Goal: Task Accomplishment & Management: Use online tool/utility

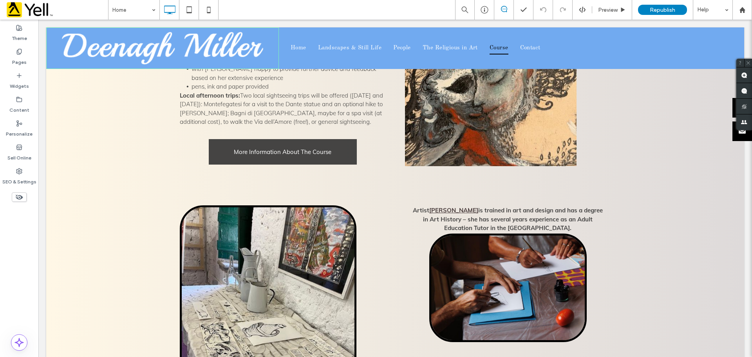
scroll to position [548, 0]
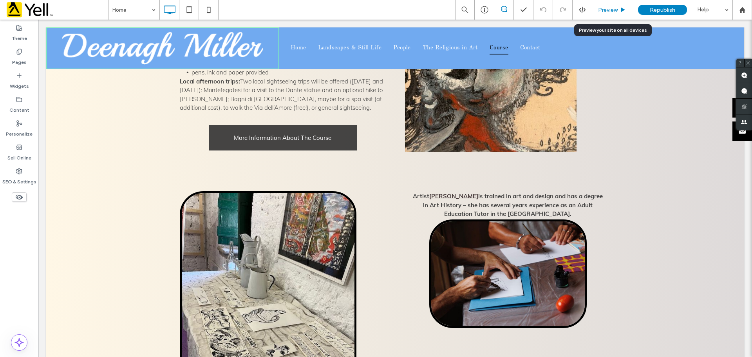
click at [605, 11] on span "Preview" at bounding box center [608, 10] width 20 height 7
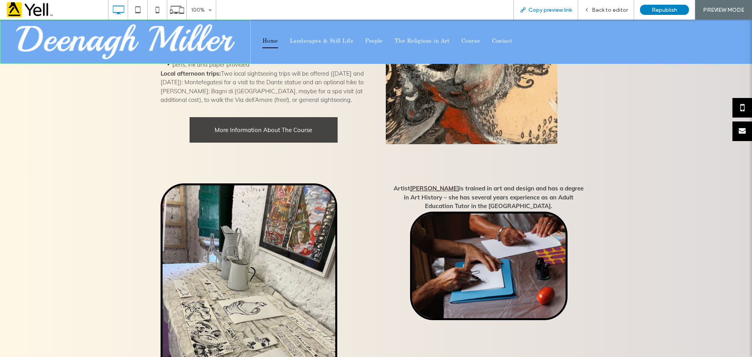
click at [561, 10] on span "Copy preview link" at bounding box center [549, 10] width 43 height 7
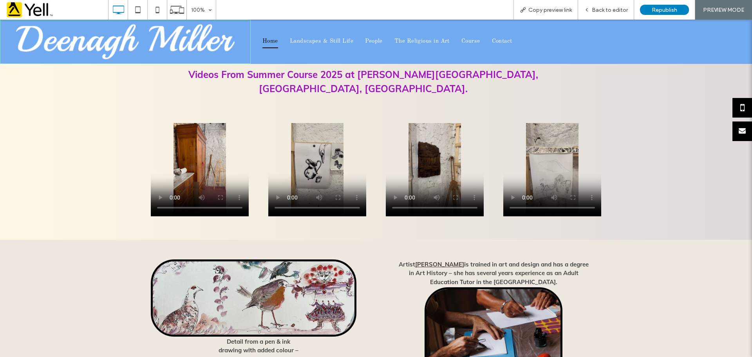
scroll to position [900, 0]
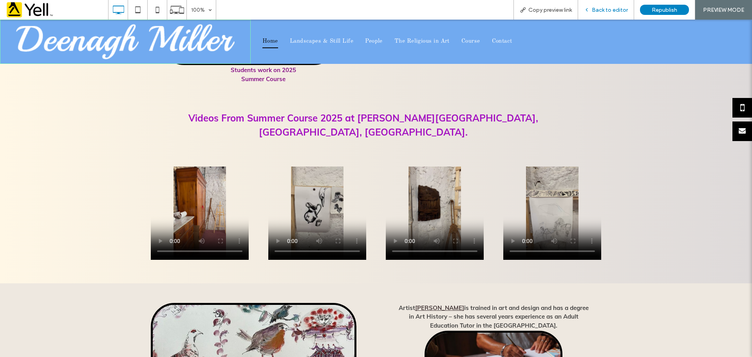
drag, startPoint x: 598, startPoint y: 8, endPoint x: 579, endPoint y: 5, distance: 19.0
click at [598, 8] on span "Back to editor" at bounding box center [609, 10] width 36 height 7
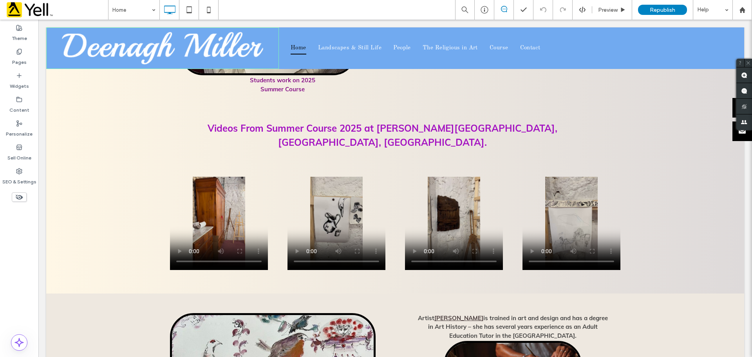
scroll to position [822, 0]
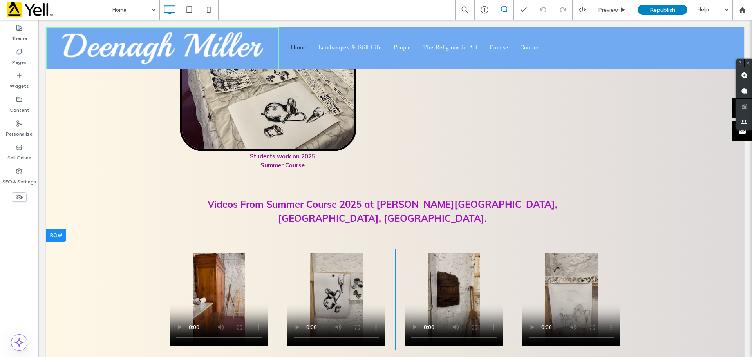
click at [61, 229] on div at bounding box center [56, 235] width 20 height 13
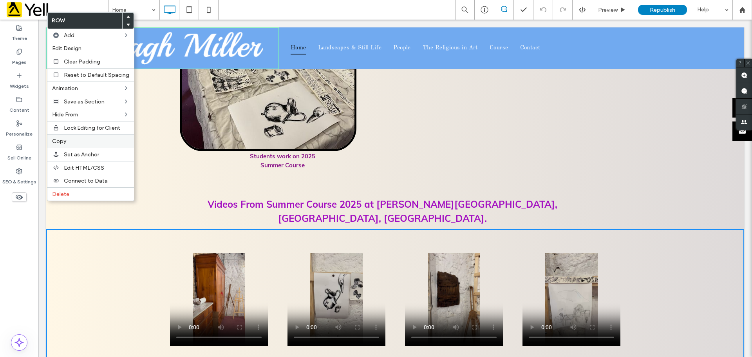
click at [78, 140] on label "Copy" at bounding box center [90, 141] width 77 height 7
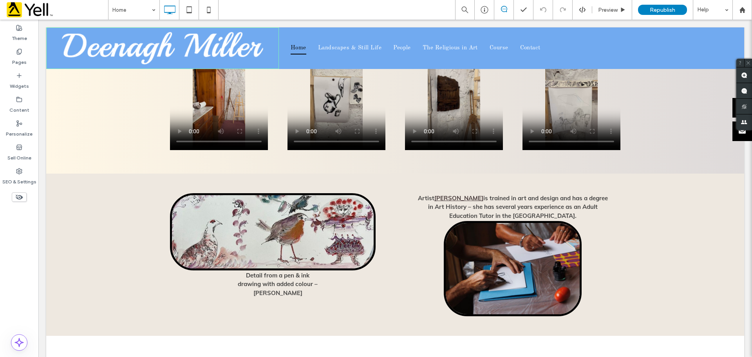
scroll to position [1174, 0]
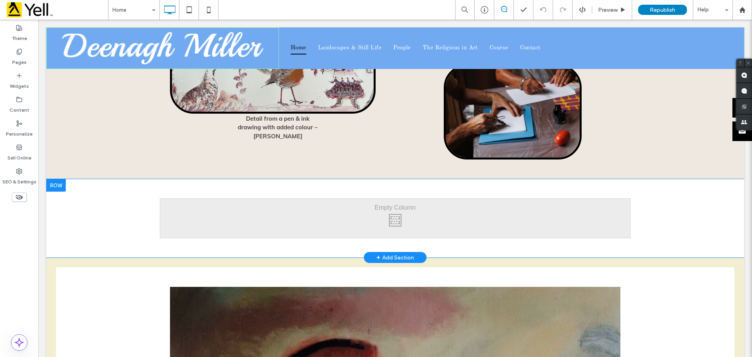
click at [63, 179] on div at bounding box center [56, 185] width 20 height 13
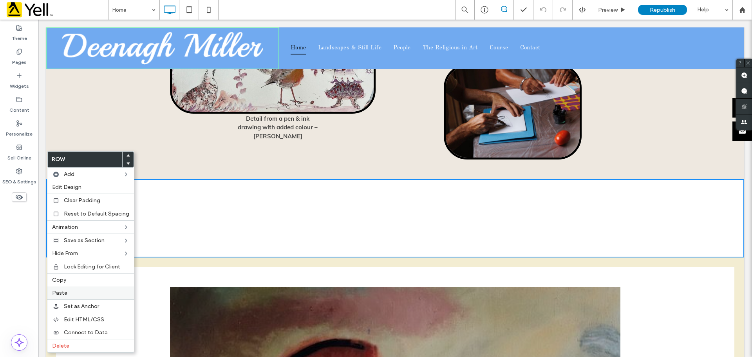
click at [75, 292] on label "Paste" at bounding box center [90, 292] width 77 height 7
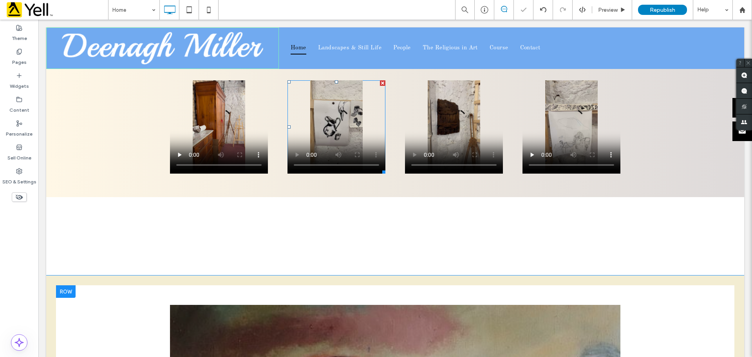
scroll to position [1331, 0]
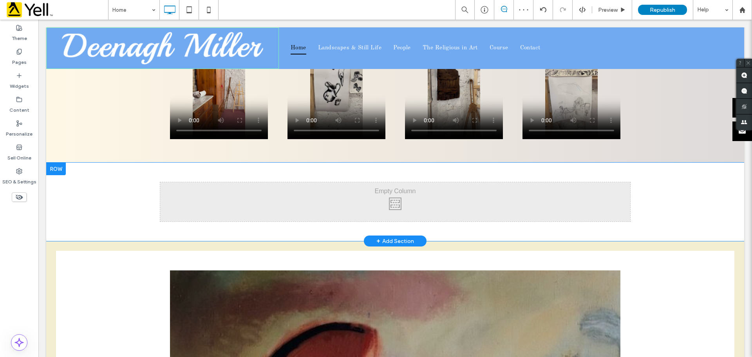
click at [61, 162] on div at bounding box center [56, 168] width 20 height 13
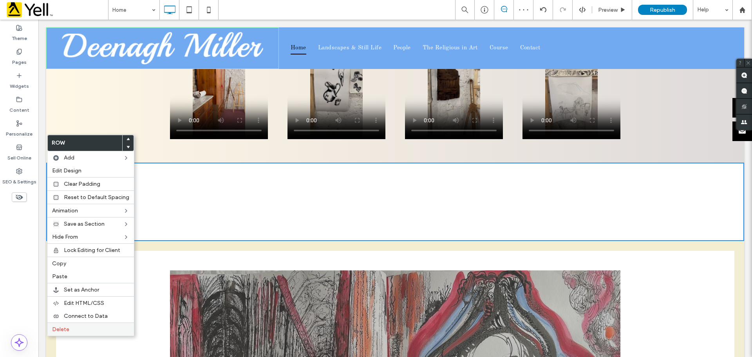
click at [91, 328] on label "Delete" at bounding box center [90, 329] width 77 height 7
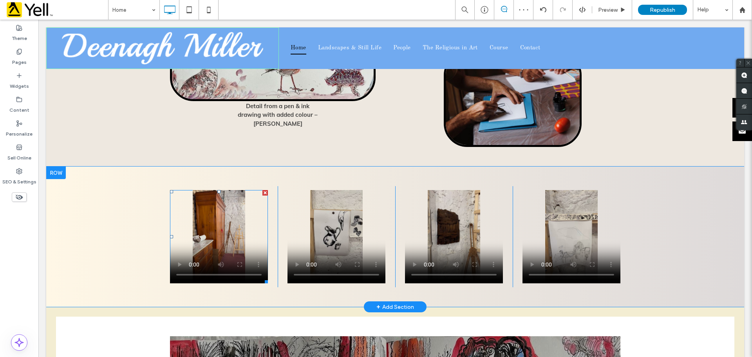
scroll to position [1135, 0]
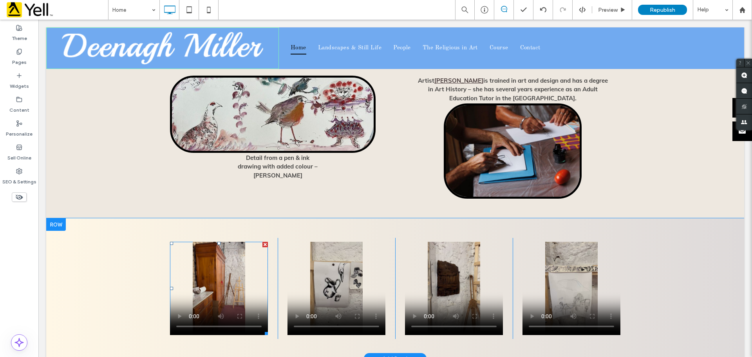
click at [262, 242] on div at bounding box center [264, 244] width 5 height 5
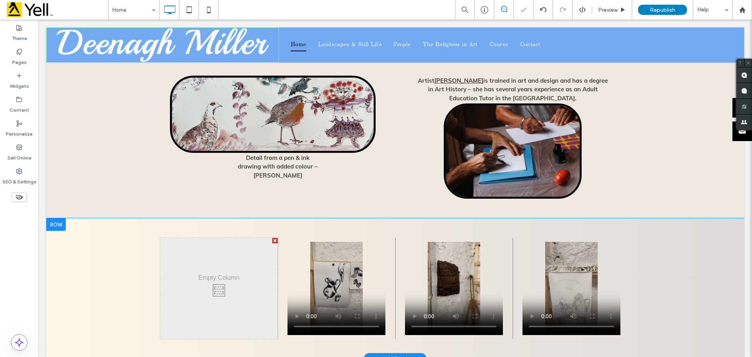
click at [272, 238] on div at bounding box center [274, 240] width 5 height 5
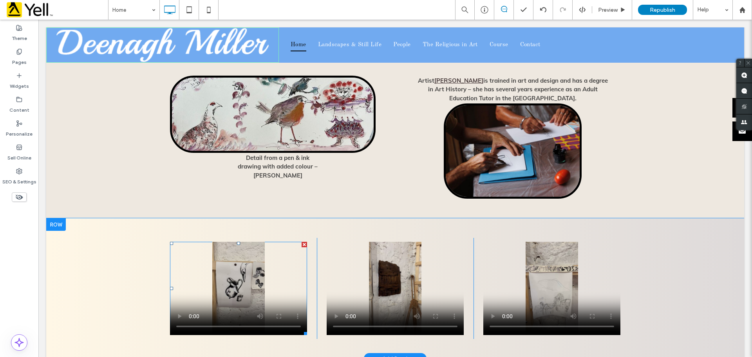
click at [223, 260] on span at bounding box center [238, 288] width 137 height 93
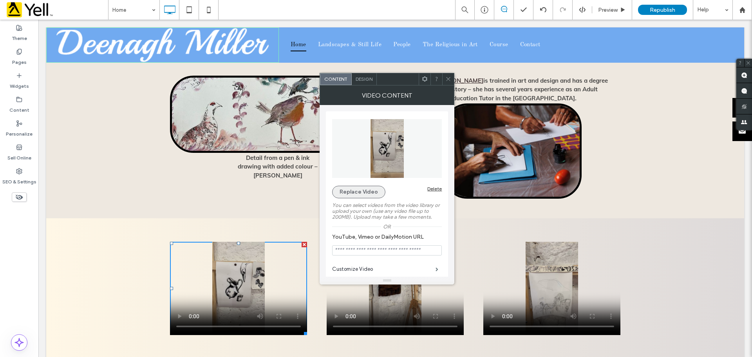
click at [361, 188] on button "Replace Video" at bounding box center [358, 192] width 53 height 13
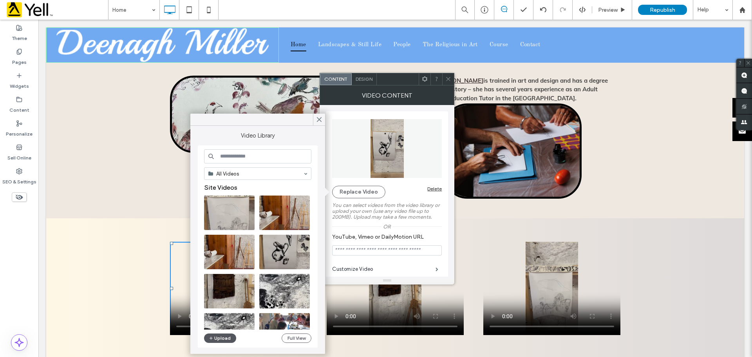
click at [216, 336] on button "Upload" at bounding box center [220, 337] width 32 height 9
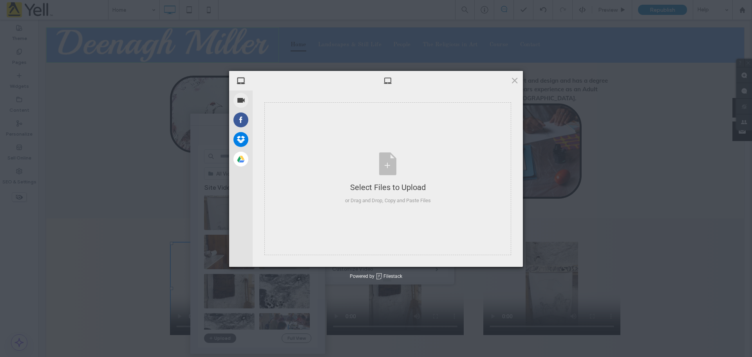
click at [222, 340] on div "My Device Record Video Facebook Dropbox Google Drive Select Files to Upload or …" at bounding box center [376, 178] width 752 height 357
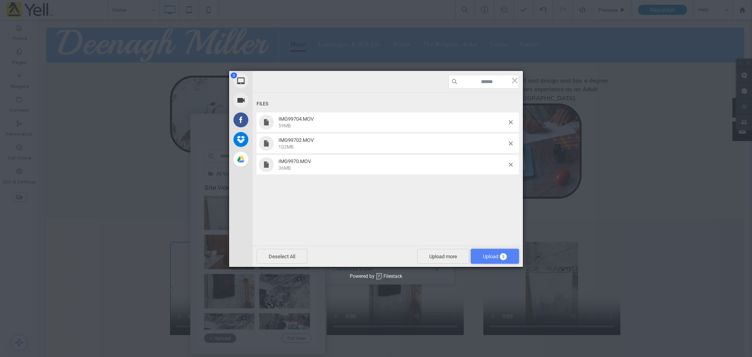
click at [493, 256] on span "Upload 3" at bounding box center [495, 256] width 24 height 6
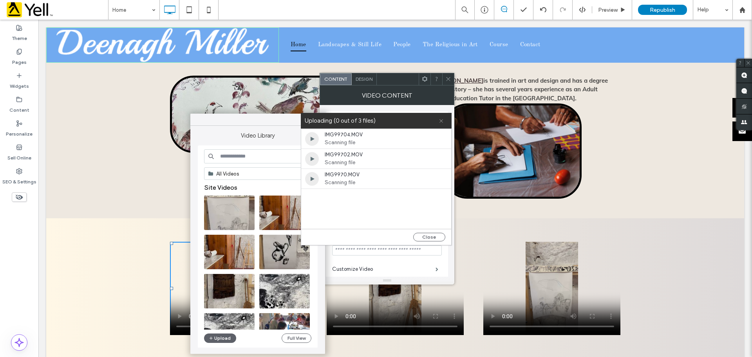
click at [440, 123] on icon at bounding box center [440, 120] width 5 height 5
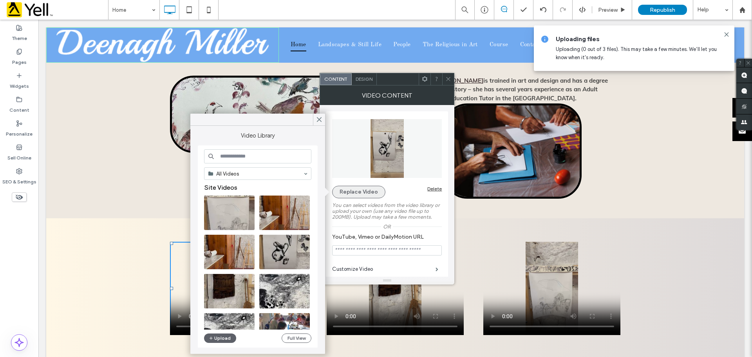
click at [357, 191] on button "Replace Video" at bounding box center [358, 192] width 53 height 13
click at [350, 190] on button "Replace Video" at bounding box center [358, 192] width 53 height 13
click at [352, 190] on button "Replace Video" at bounding box center [358, 192] width 53 height 13
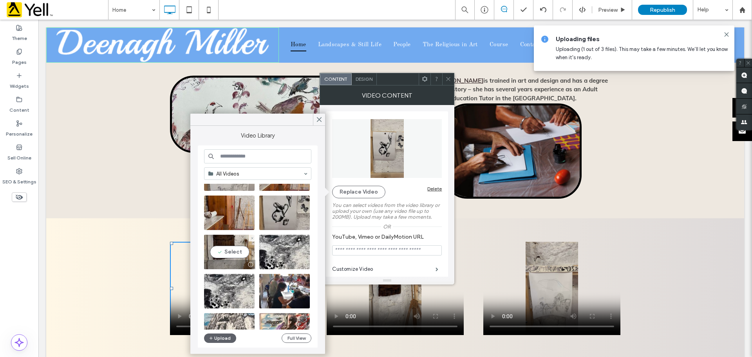
scroll to position [0, 0]
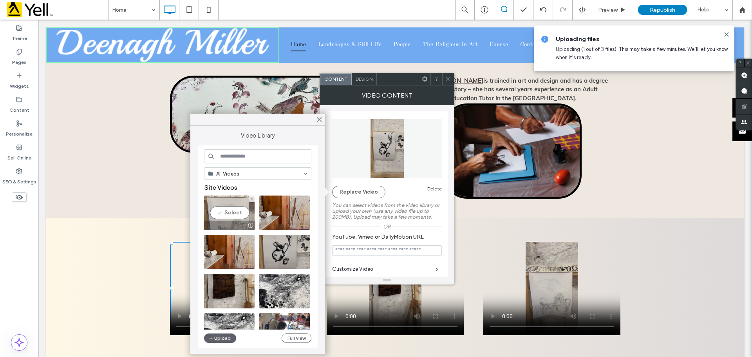
click at [227, 214] on video at bounding box center [229, 212] width 50 height 34
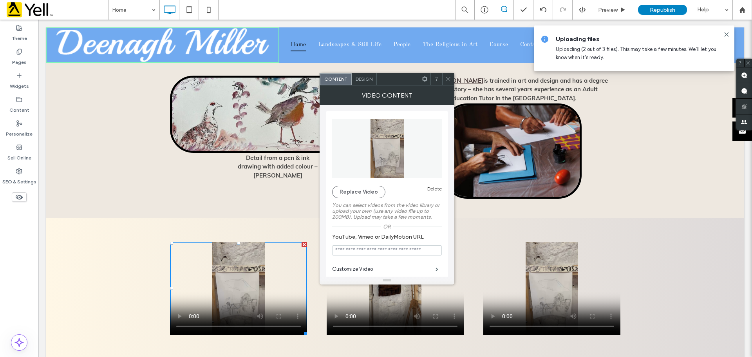
click at [448, 83] on span at bounding box center [448, 79] width 6 height 12
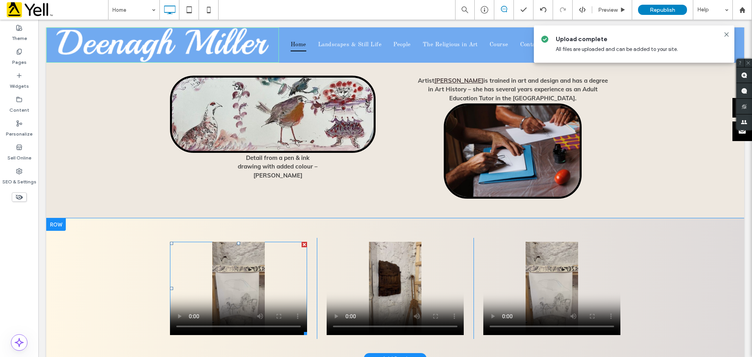
click at [198, 261] on span at bounding box center [238, 288] width 137 height 93
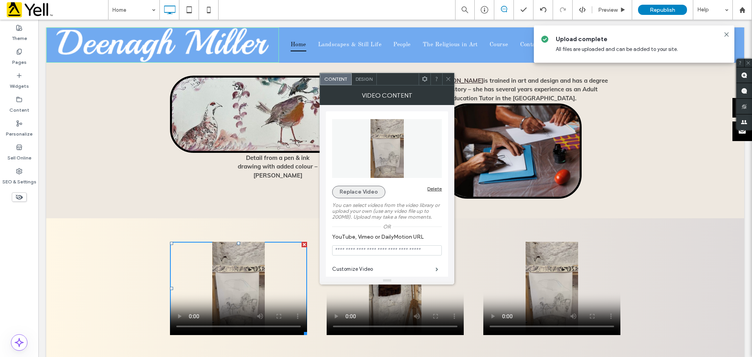
click at [355, 194] on button "Replace Video" at bounding box center [358, 192] width 53 height 13
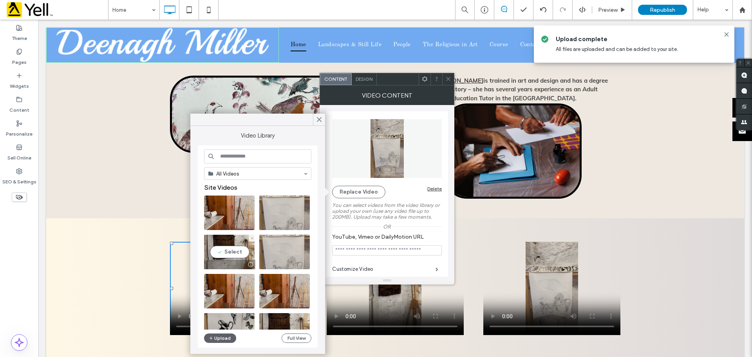
click at [229, 251] on video at bounding box center [229, 251] width 50 height 34
type input "**********"
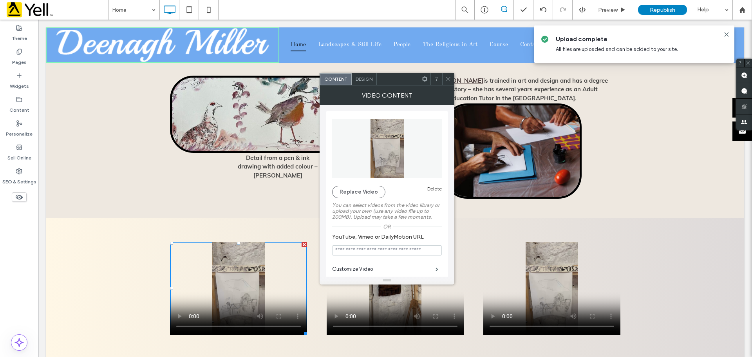
click at [451, 81] on div at bounding box center [448, 79] width 12 height 12
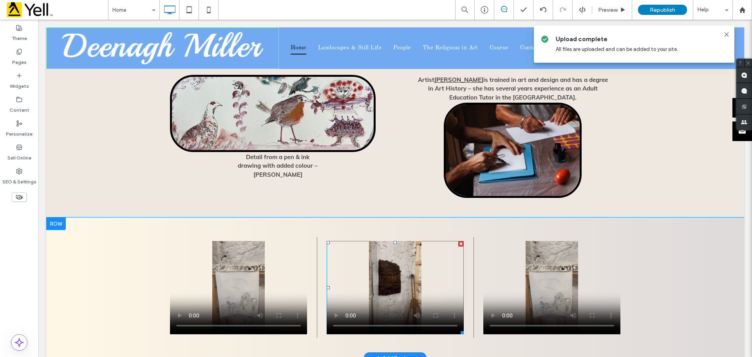
scroll to position [1174, 0]
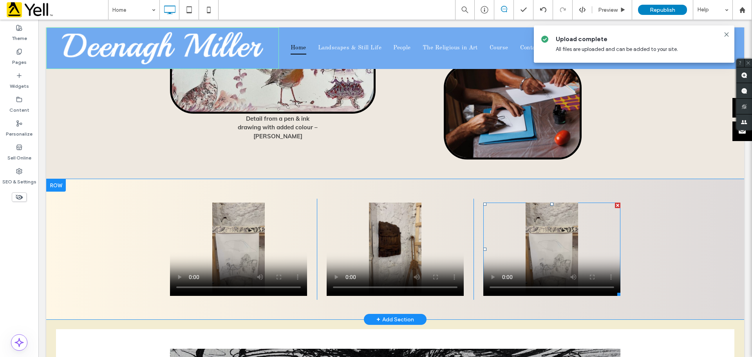
click at [537, 209] on span at bounding box center [551, 248] width 137 height 93
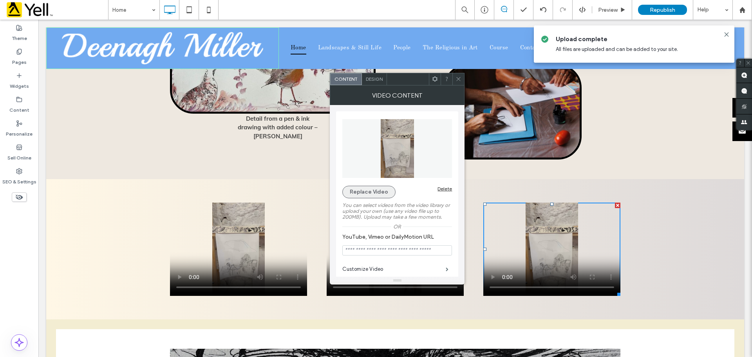
click at [378, 194] on button "Replace Video" at bounding box center [368, 192] width 53 height 13
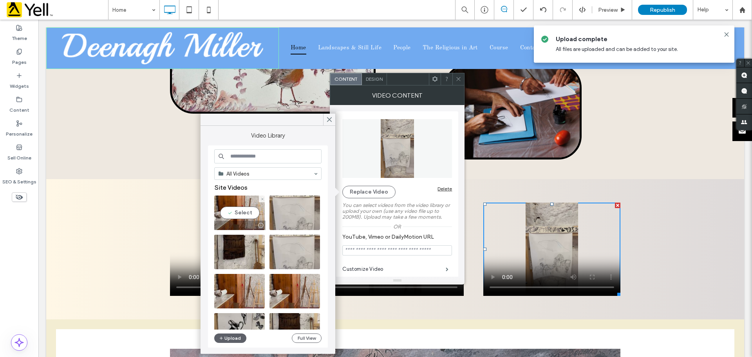
click at [242, 213] on video at bounding box center [239, 212] width 50 height 34
type input "**********"
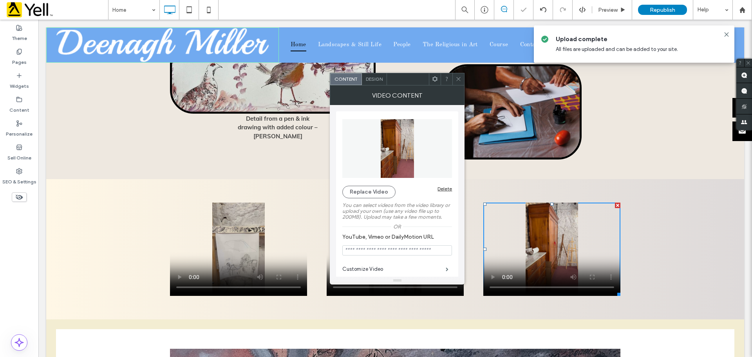
click at [462, 82] on div at bounding box center [458, 79] width 12 height 12
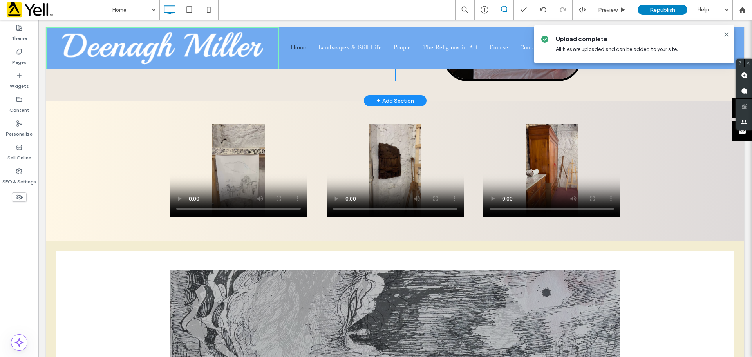
scroll to position [1214, 0]
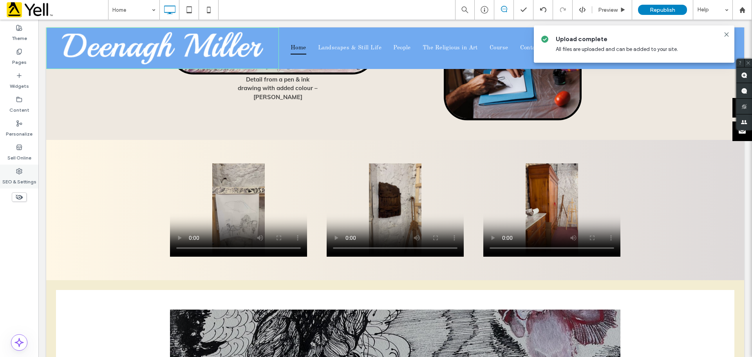
click at [17, 167] on div "SEO & Settings" at bounding box center [19, 176] width 38 height 24
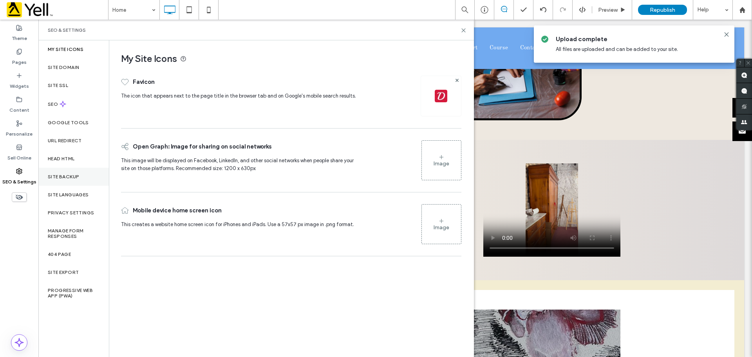
click at [61, 170] on div "Site Backup" at bounding box center [73, 177] width 70 height 18
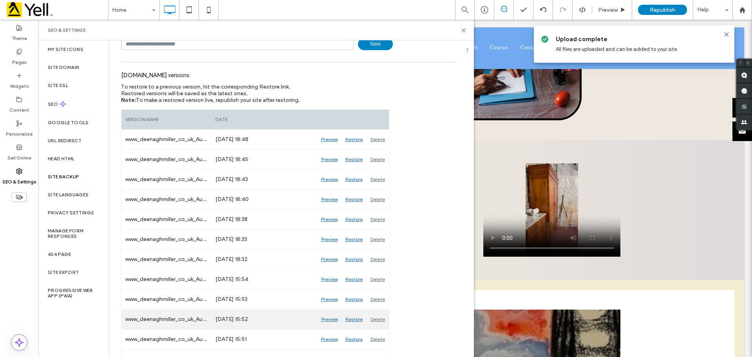
scroll to position [0, 0]
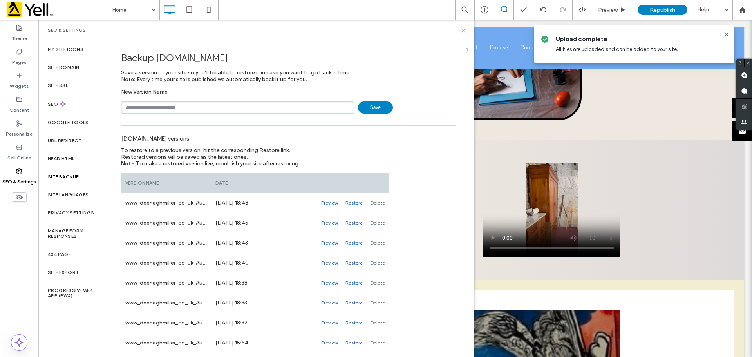
click at [462, 30] on icon at bounding box center [463, 30] width 6 height 6
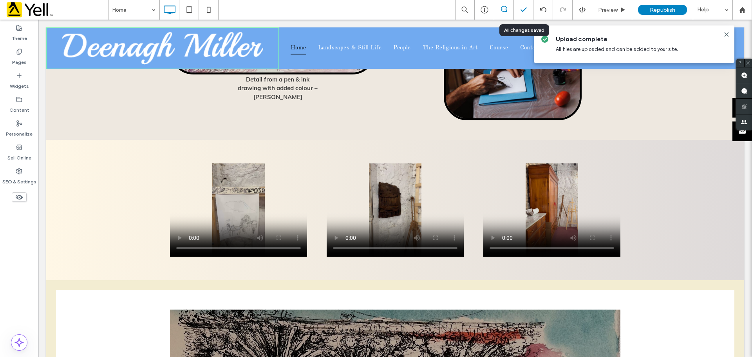
click at [523, 10] on icon at bounding box center [523, 10] width 8 height 8
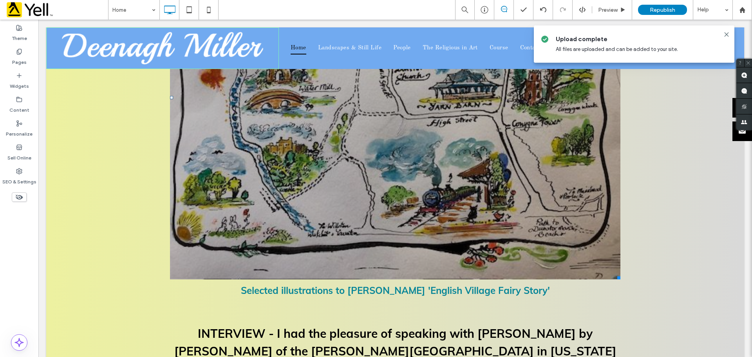
scroll to position [5402, 0]
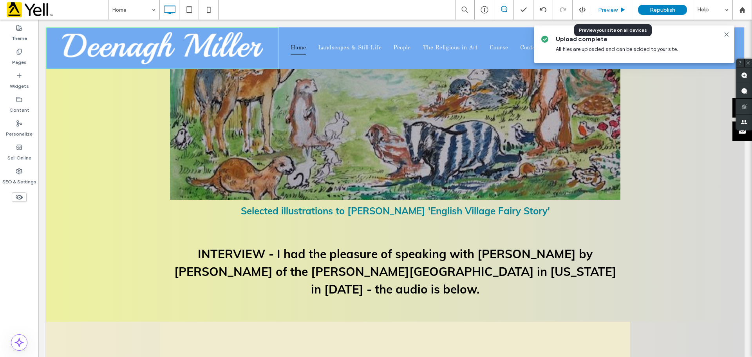
click at [607, 10] on span "Preview" at bounding box center [608, 10] width 20 height 7
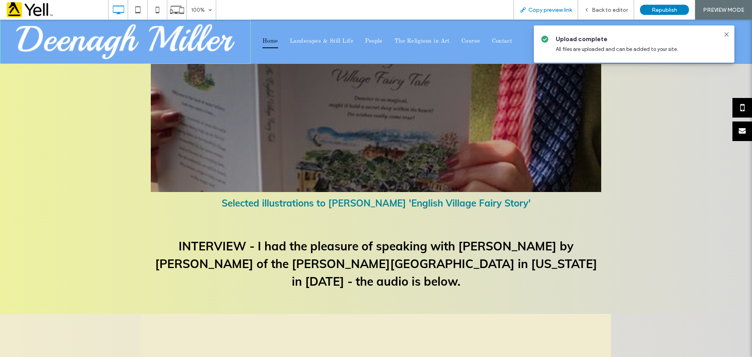
drag, startPoint x: 554, startPoint y: 10, endPoint x: 545, endPoint y: 2, distance: 11.9
click at [554, 10] on span "Copy preview link" at bounding box center [549, 10] width 43 height 7
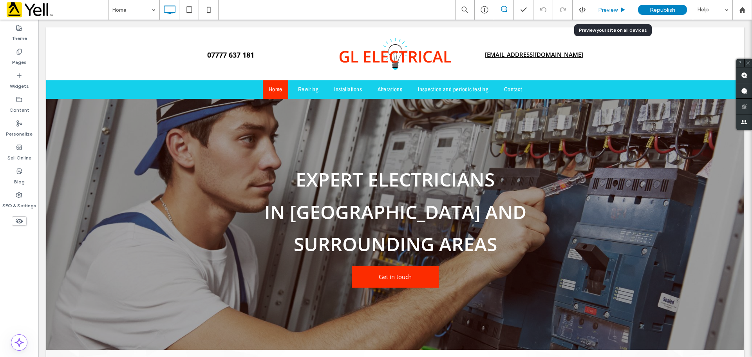
click at [612, 11] on span "Preview" at bounding box center [608, 10] width 20 height 7
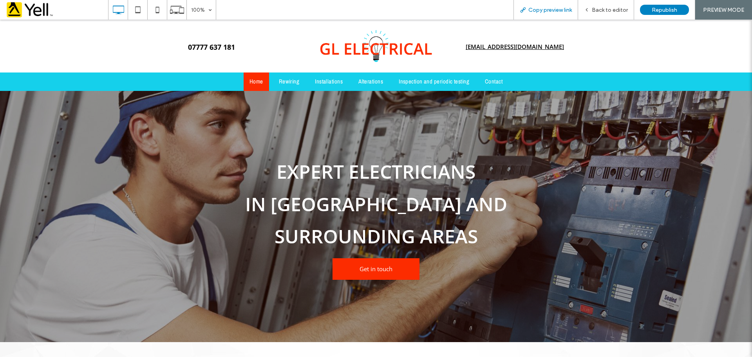
click at [544, 11] on span "Copy preview link" at bounding box center [549, 10] width 43 height 7
